Goal: Task Accomplishment & Management: Use online tool/utility

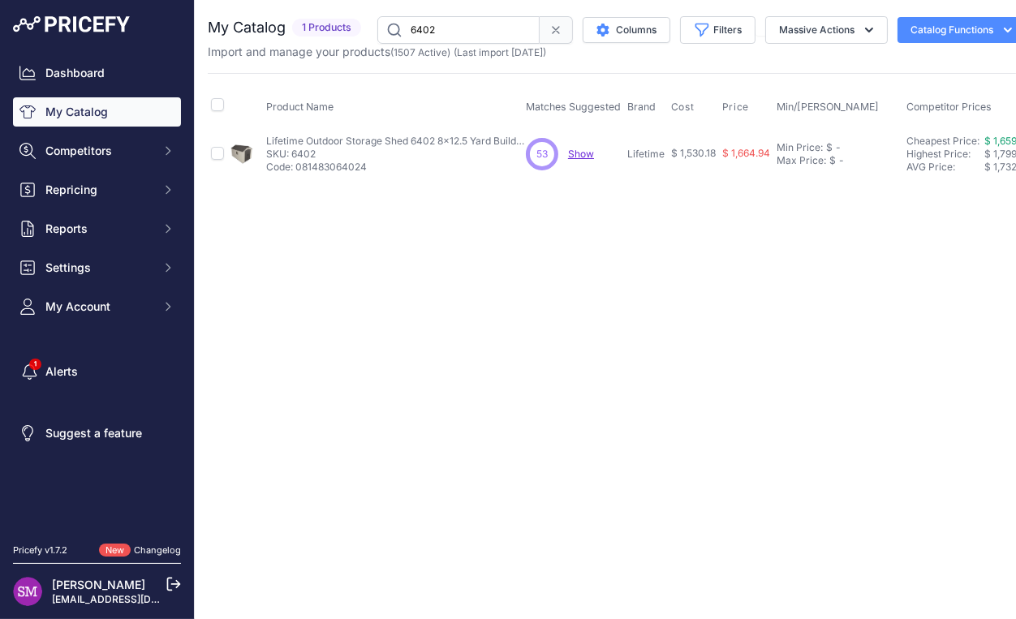
click at [577, 158] on span "Show" at bounding box center [581, 154] width 26 height 12
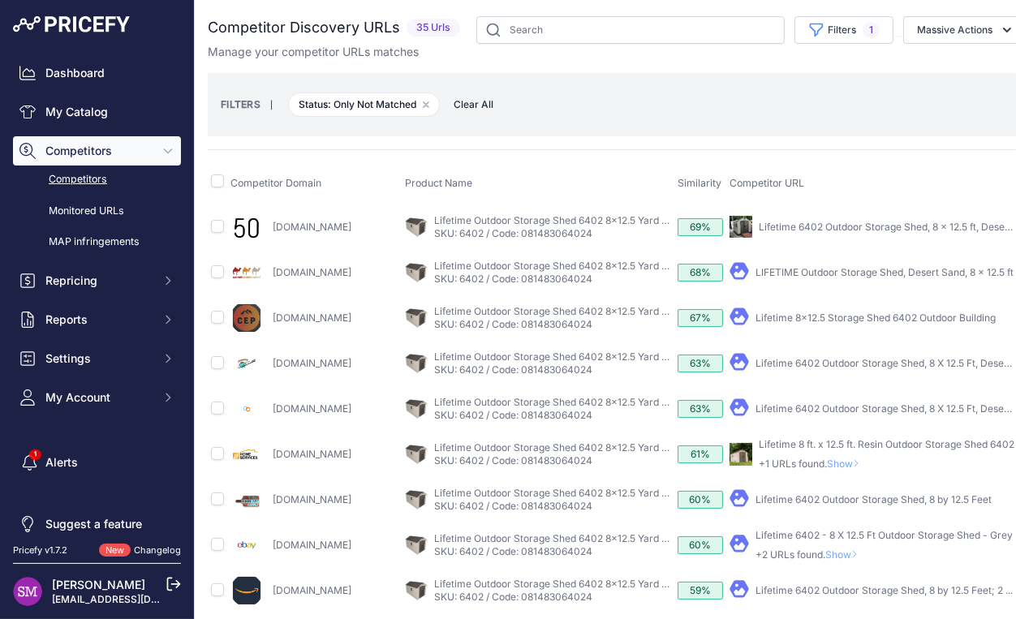
scroll to position [0, 303]
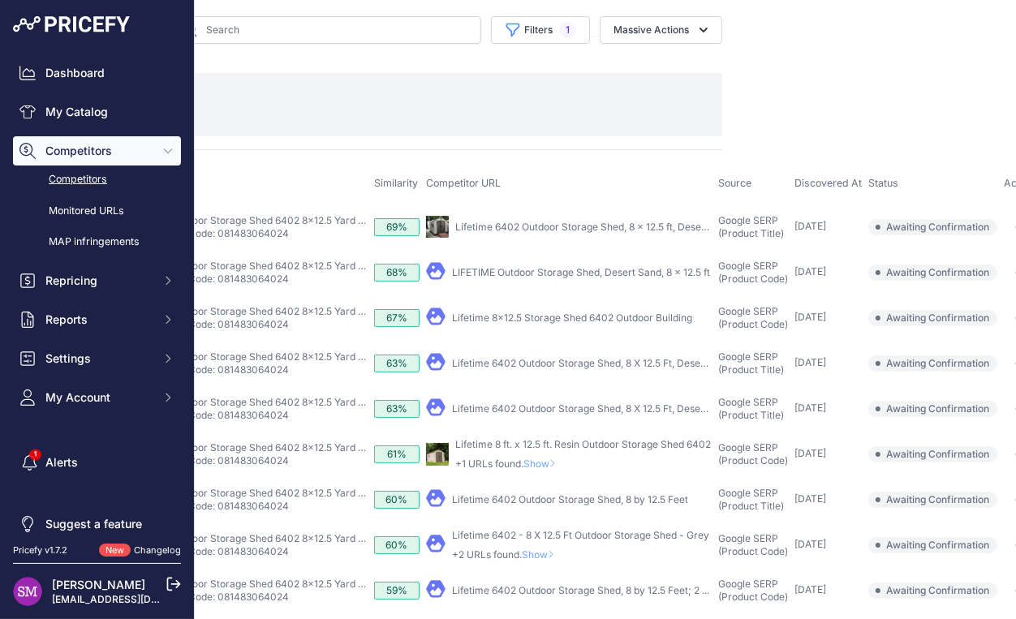
click at [1015, 316] on icon "button" at bounding box center [1021, 317] width 13 height 3
click at [939, 342] on button "Confirm match" at bounding box center [972, 352] width 133 height 26
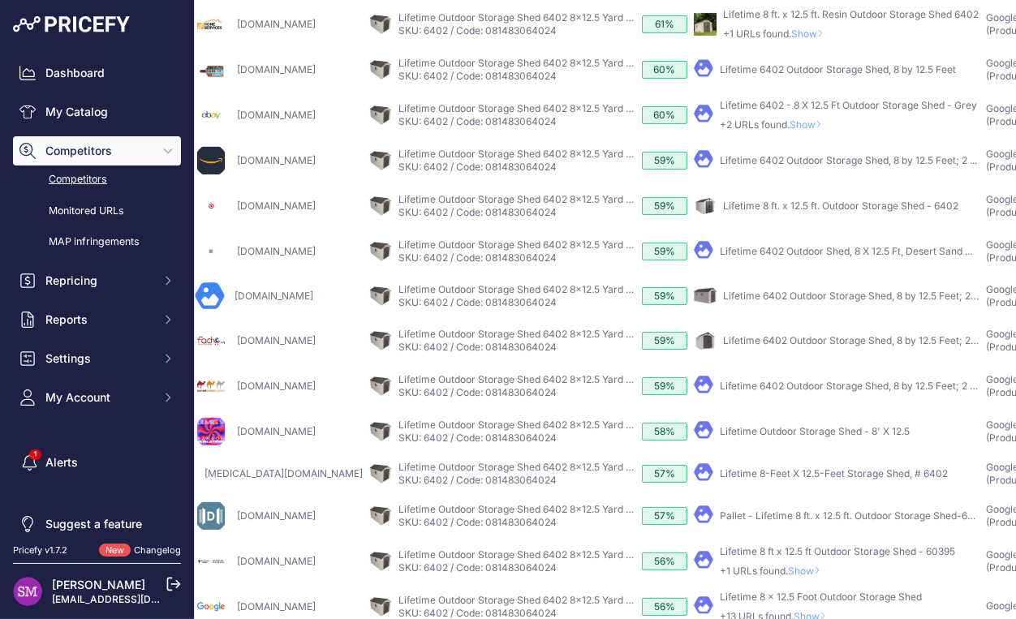
scroll to position [573, 0]
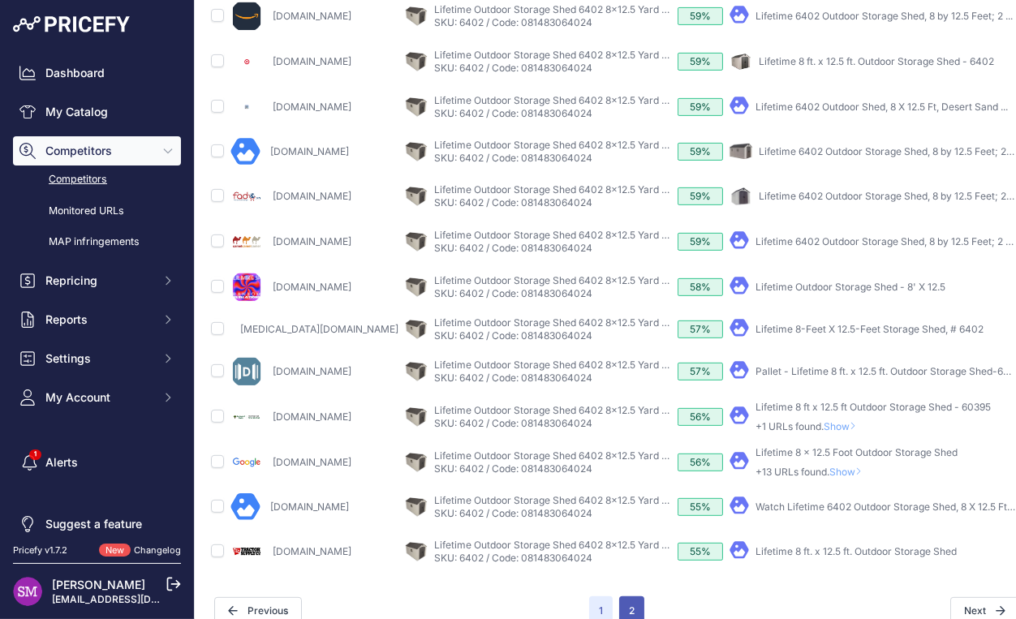
click at [627, 596] on button "2" at bounding box center [631, 610] width 25 height 29
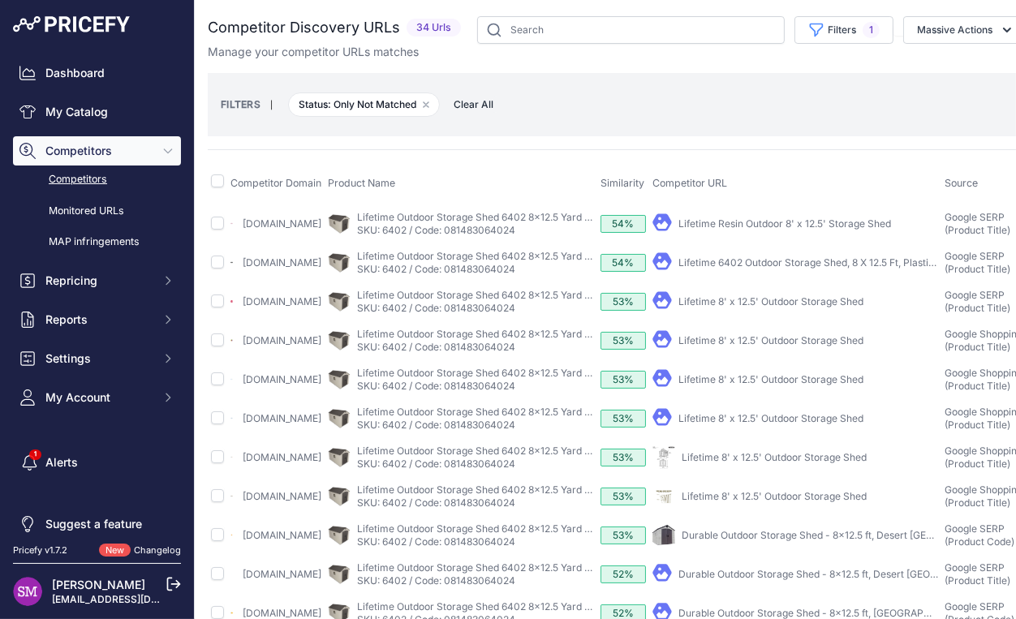
click at [746, 230] on link "Lifetime Resin Outdoor 8' x 12.5' Storage Shed" at bounding box center [784, 223] width 213 height 12
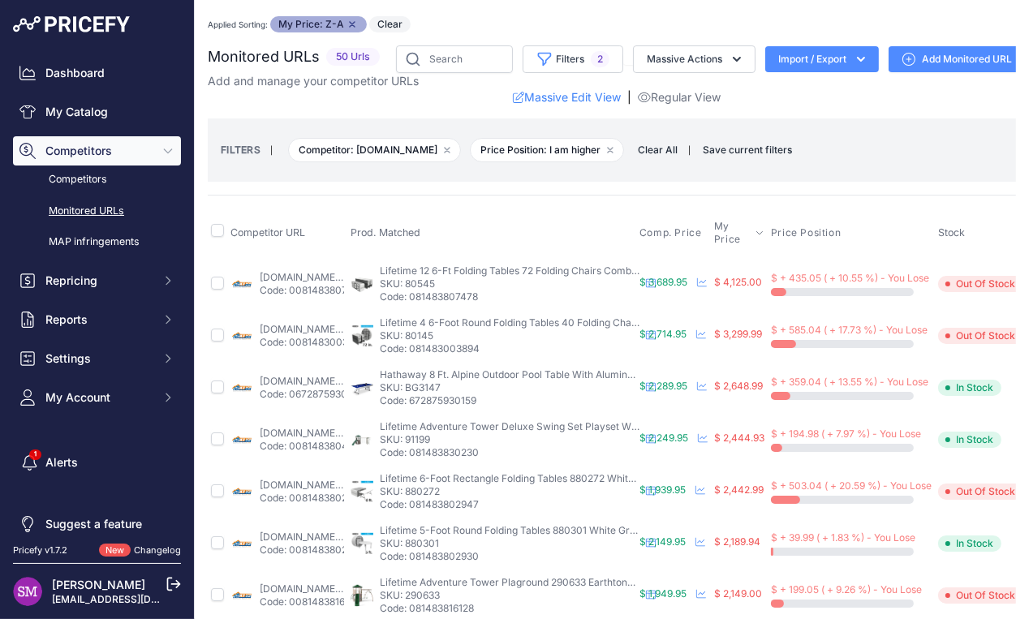
scroll to position [571, 179]
